Goal: Transaction & Acquisition: Purchase product/service

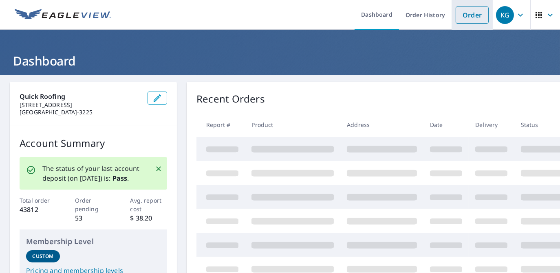
click at [464, 15] on link "Order" at bounding box center [472, 15] width 33 height 17
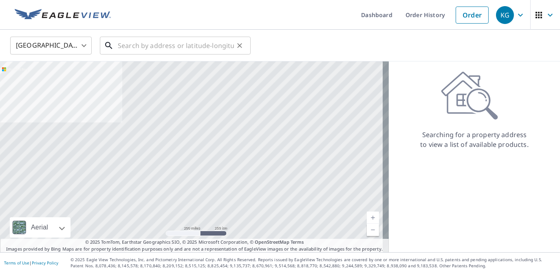
click at [216, 49] on input "text" at bounding box center [176, 45] width 116 height 23
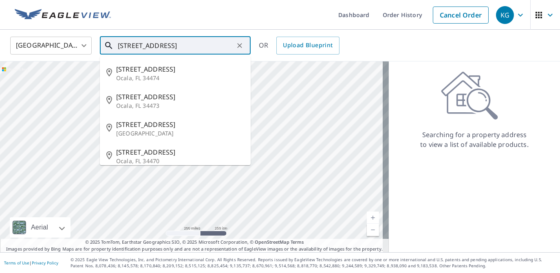
type input "[STREET_ADDRESS]"
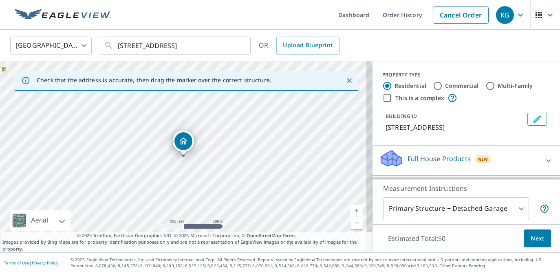
click at [442, 128] on p "[STREET_ADDRESS]" at bounding box center [454, 128] width 139 height 10
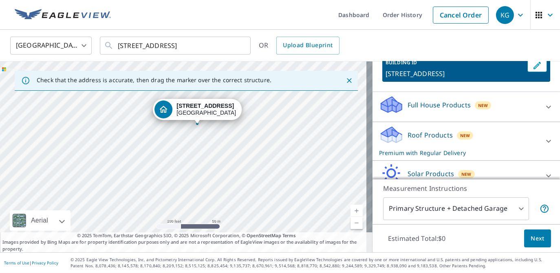
scroll to position [41, 0]
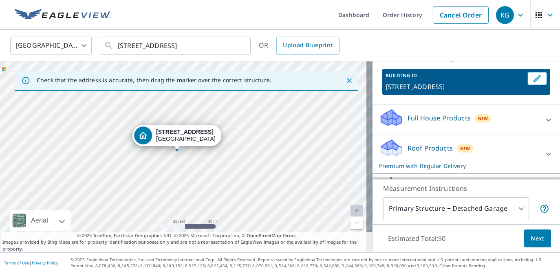
drag, startPoint x: 199, startPoint y: 120, endPoint x: 234, endPoint y: 172, distance: 63.4
click at [234, 172] on div "[STREET_ADDRESS]" at bounding box center [186, 157] width 372 height 191
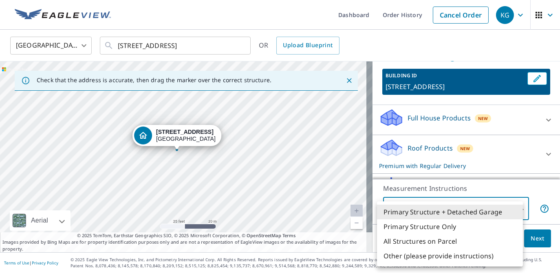
click at [451, 208] on body "KG KG Dashboard Order History Cancel Order KG [GEOGRAPHIC_DATA] [GEOGRAPHIC_DAT…" at bounding box center [280, 136] width 560 height 273
click at [445, 225] on li "Primary Structure Only" at bounding box center [450, 227] width 146 height 15
type input "2"
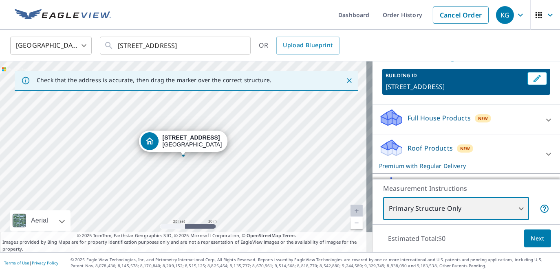
scroll to position [81, 0]
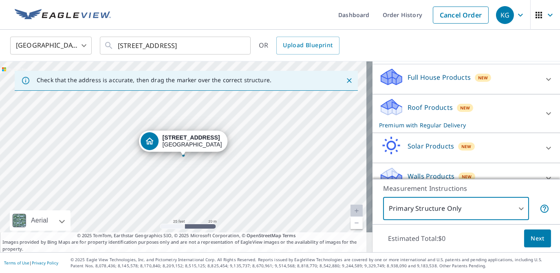
click at [531, 239] on span "Next" at bounding box center [538, 239] width 14 height 10
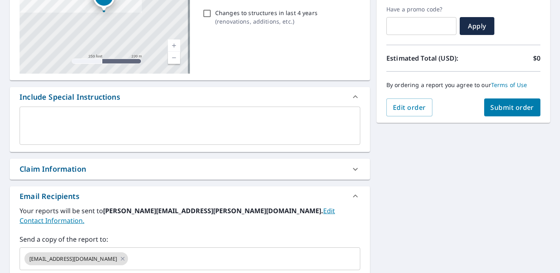
scroll to position [163, 0]
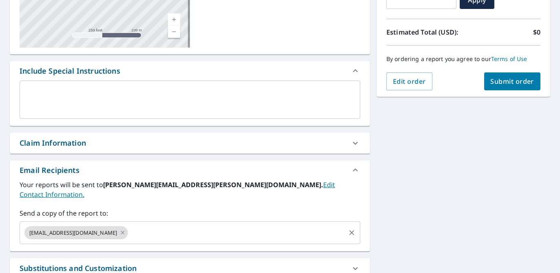
click at [236, 225] on input "text" at bounding box center [236, 232] width 215 height 15
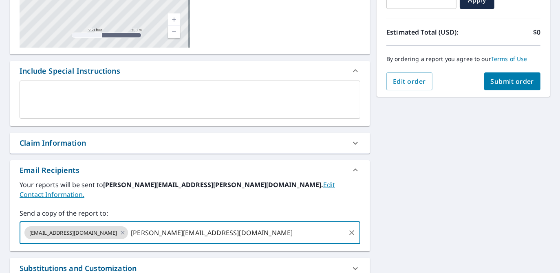
type input "[PERSON_NAME][EMAIL_ADDRESS][DOMAIN_NAME]"
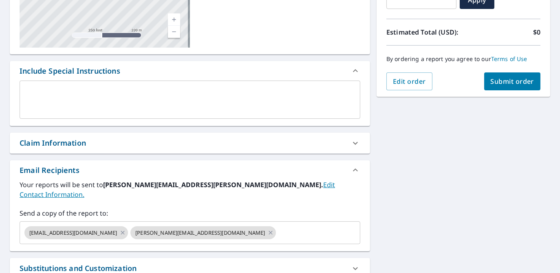
click at [412, 210] on div "[STREET_ADDRESS] A standard road map Aerial A detailed look from above Labels L…" at bounding box center [280, 123] width 560 height 423
click at [503, 84] on span "Submit order" at bounding box center [513, 81] width 44 height 9
